Goal: Entertainment & Leisure: Consume media (video, audio)

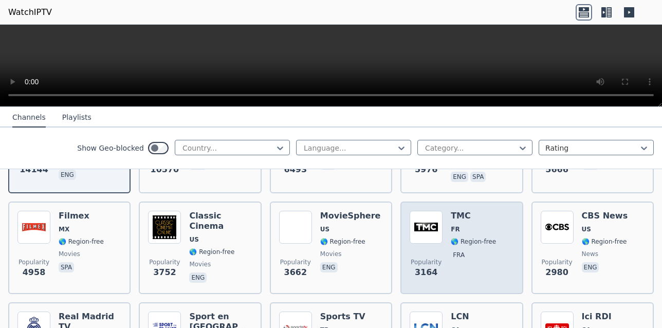
scroll to position [206, 0]
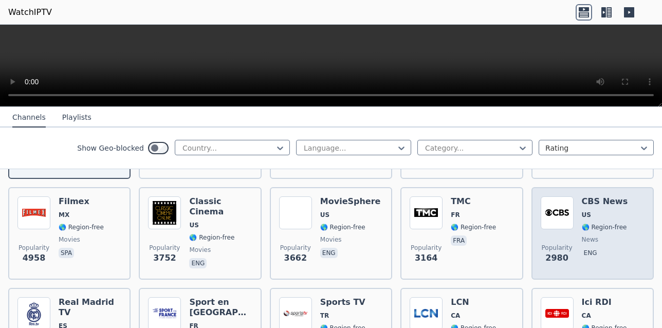
click at [617, 233] on div "Popularity 2980 CBS News US 🌎 Region-free news eng" at bounding box center [593, 233] width 104 height 74
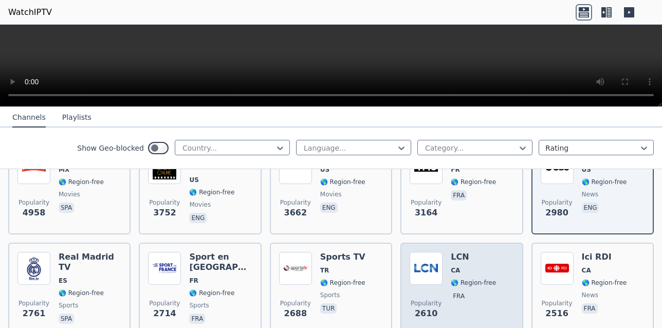
scroll to position [257, 0]
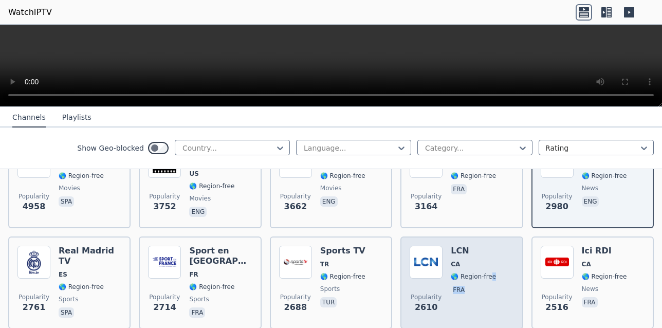
click at [485, 272] on div "LCN CA 🌎 Region-free fra" at bounding box center [473, 283] width 45 height 74
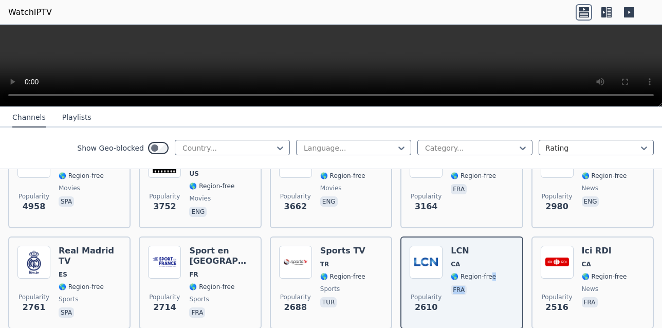
click at [312, 48] on video at bounding box center [331, 66] width 662 height 82
click at [313, 65] on video at bounding box center [331, 66] width 662 height 82
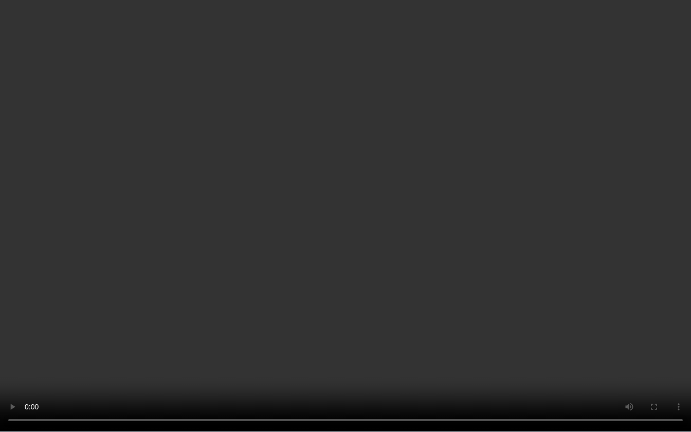
click at [356, 181] on video at bounding box center [345, 216] width 691 height 432
click at [606, 246] on video at bounding box center [345, 216] width 691 height 432
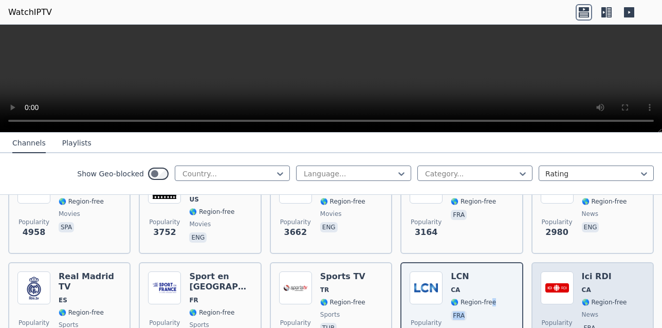
click at [608, 285] on div "Ici RDI CA 🌎 Region-free news fra" at bounding box center [604, 308] width 45 height 74
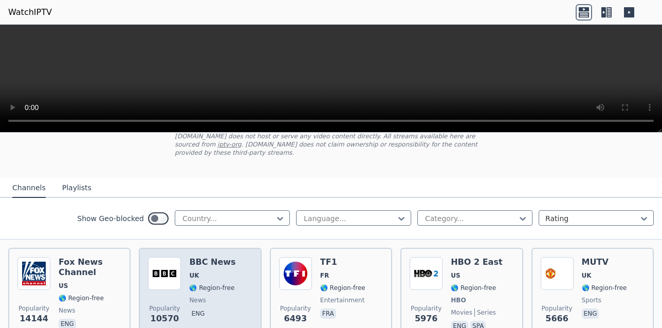
scroll to position [103, 0]
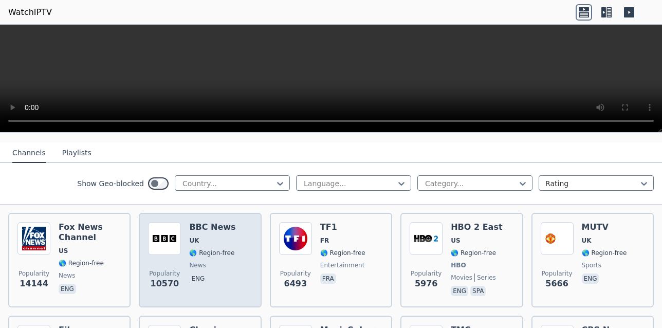
click at [213, 273] on span "eng" at bounding box center [212, 279] width 46 height 12
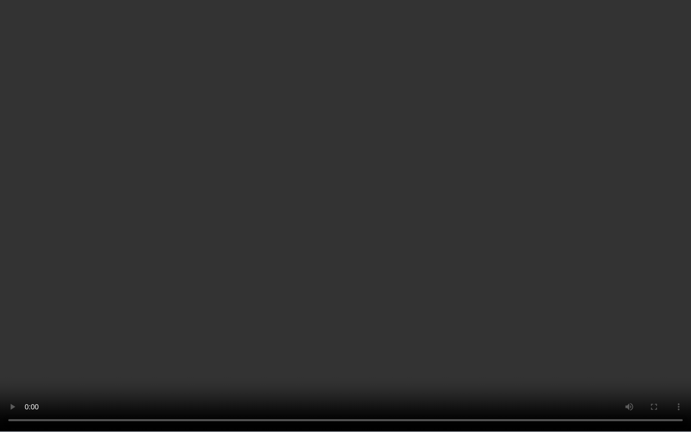
click at [521, 14] on video at bounding box center [345, 216] width 691 height 432
click at [522, 14] on video at bounding box center [345, 216] width 691 height 432
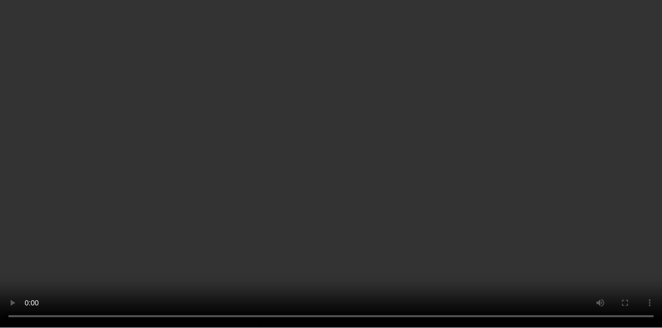
scroll to position [206, 0]
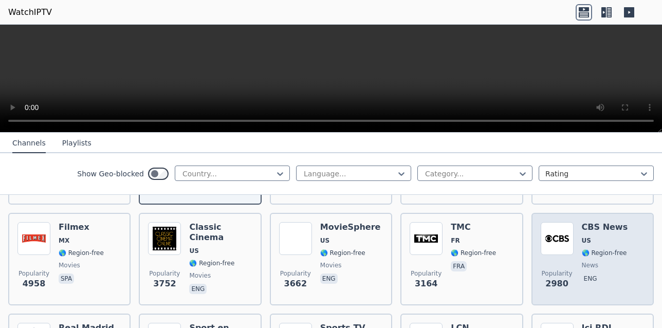
click at [633, 237] on div "Popularity 2980 CBS News US 🌎 Region-free news eng" at bounding box center [593, 259] width 104 height 74
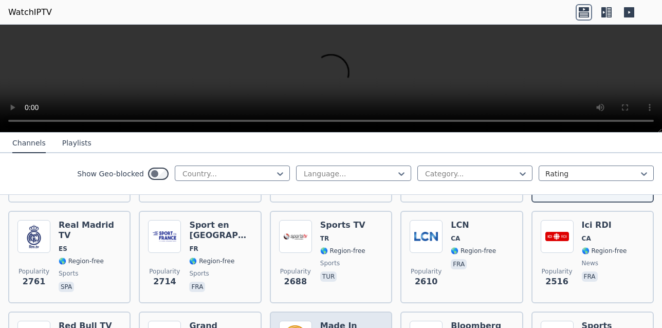
scroll to position [360, 0]
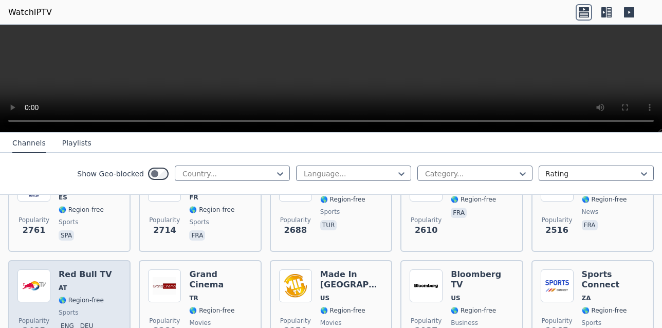
click at [90, 269] on h6 "Red Bull TV" at bounding box center [85, 274] width 53 height 10
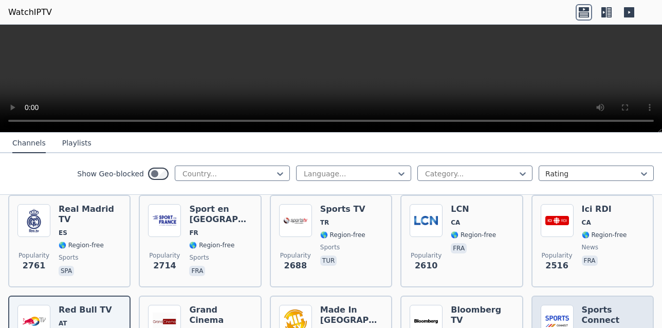
scroll to position [308, 0]
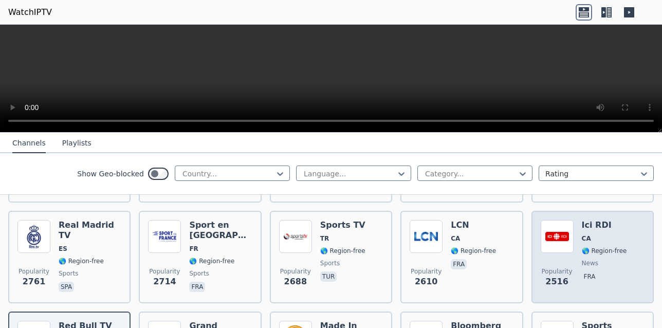
click at [616, 257] on div "Popularity [STREET_ADDRESS] 🌎 Region-free news fra" at bounding box center [593, 257] width 104 height 74
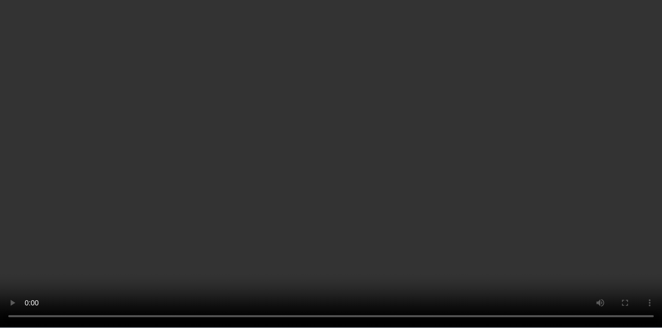
scroll to position [154, 0]
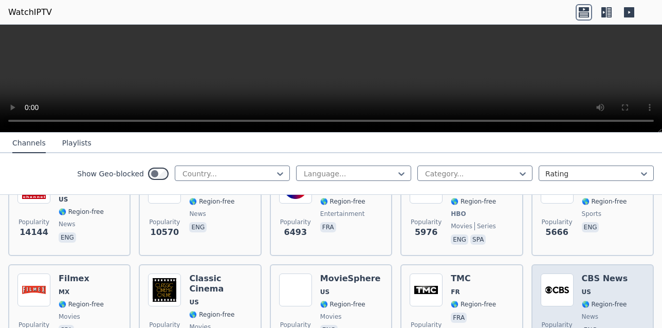
click at [623, 274] on div "Popularity 2980 CBS News US 🌎 Region-free news eng" at bounding box center [593, 310] width 104 height 74
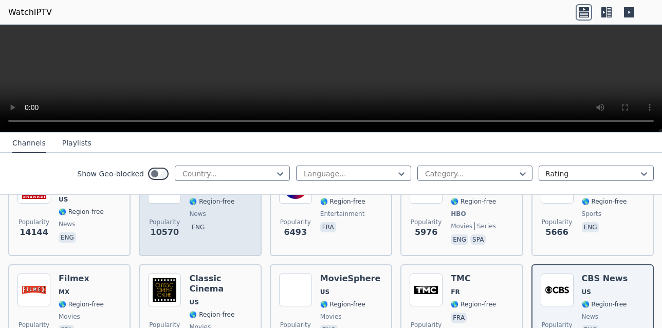
scroll to position [103, 0]
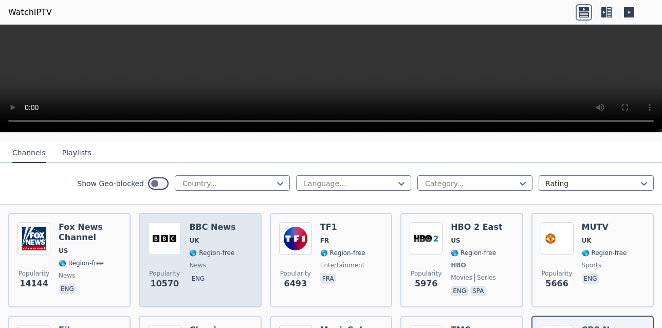
click at [220, 237] on div "BBC News UK 🌎 Region-free news eng" at bounding box center [212, 260] width 46 height 76
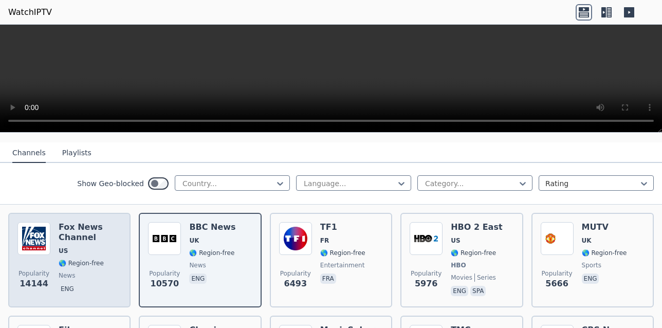
click at [87, 259] on div "[PERSON_NAME] US 🌎 Region-free news eng" at bounding box center [90, 260] width 63 height 76
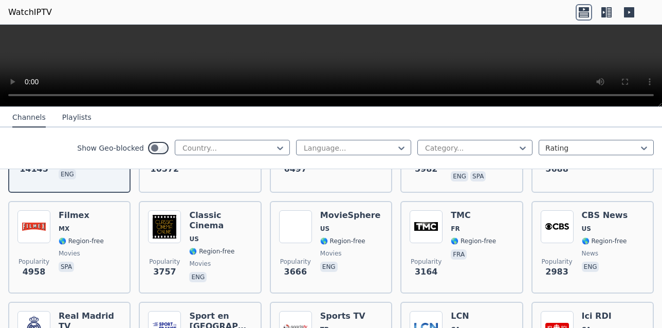
scroll to position [257, 0]
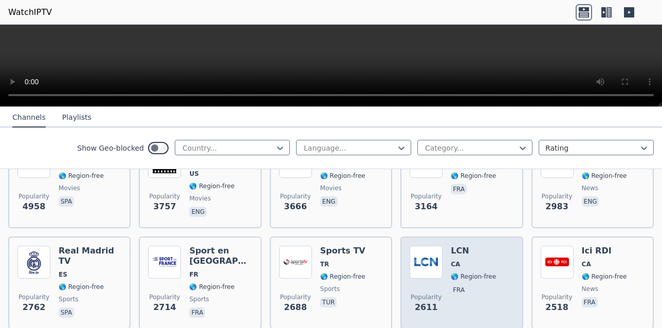
click at [484, 299] on div "LCN CA 🌎 Region-free fra" at bounding box center [473, 283] width 45 height 74
